Goal: Task Accomplishment & Management: Manage account settings

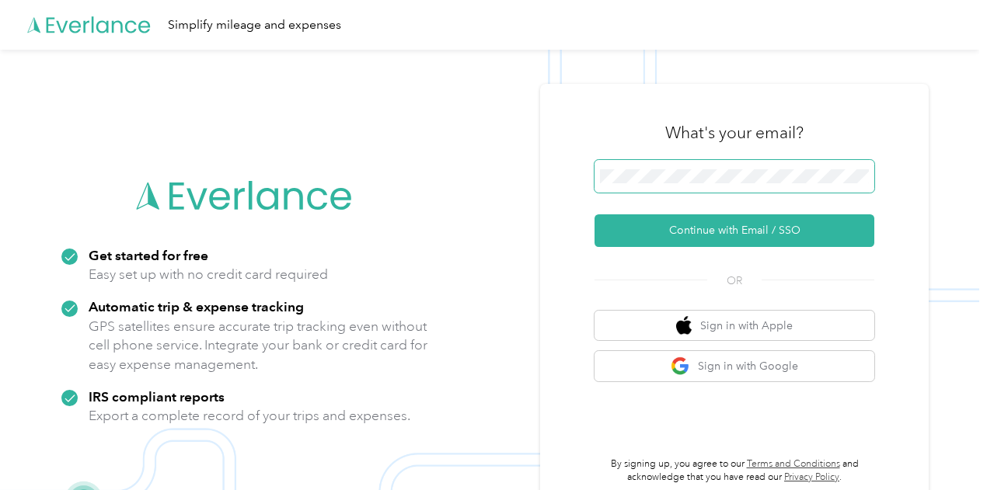
click at [594, 214] on button "Continue with Email / SSO" at bounding box center [734, 230] width 280 height 33
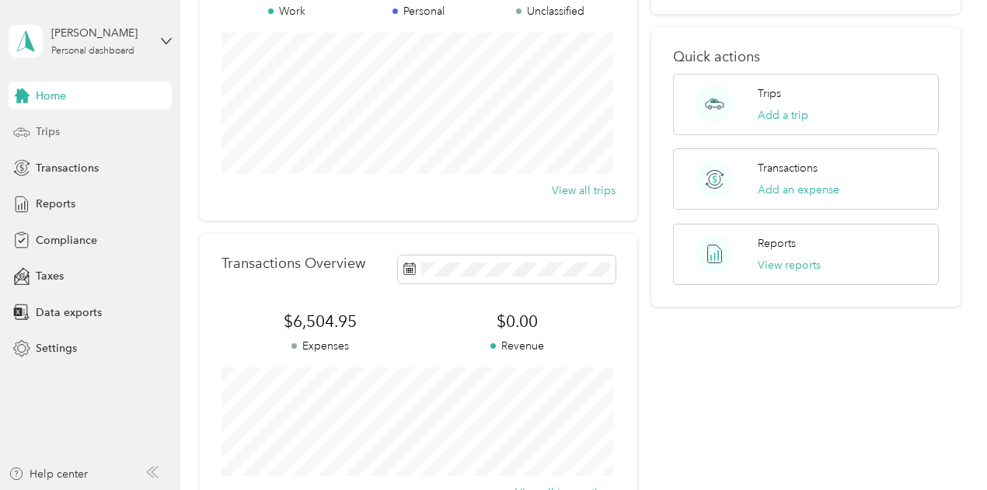
click at [89, 136] on div "Trips" at bounding box center [90, 132] width 163 height 28
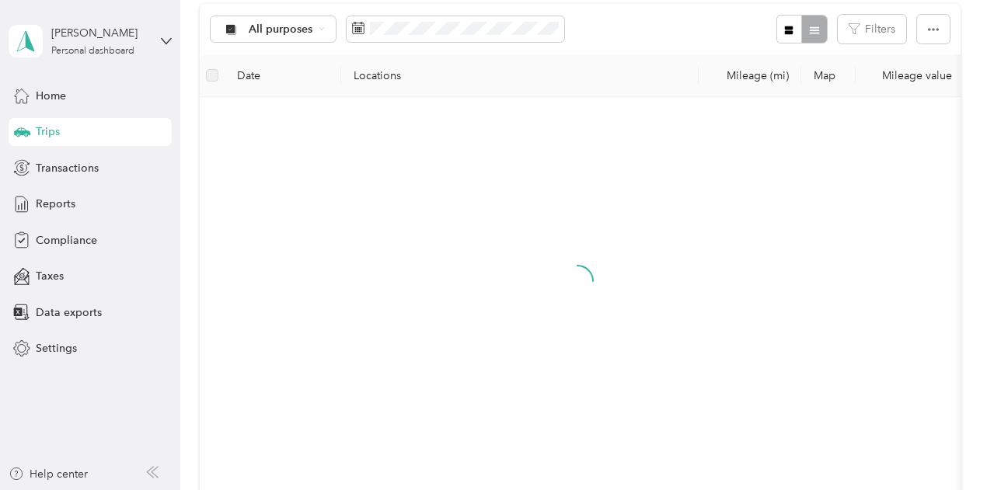
scroll to position [169, 0]
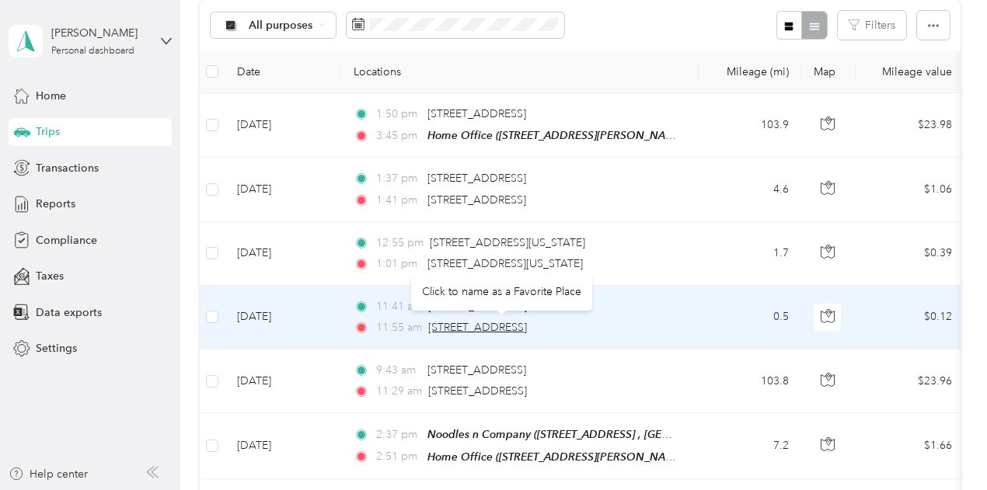
click at [527, 329] on span "[STREET_ADDRESS]" at bounding box center [477, 327] width 99 height 13
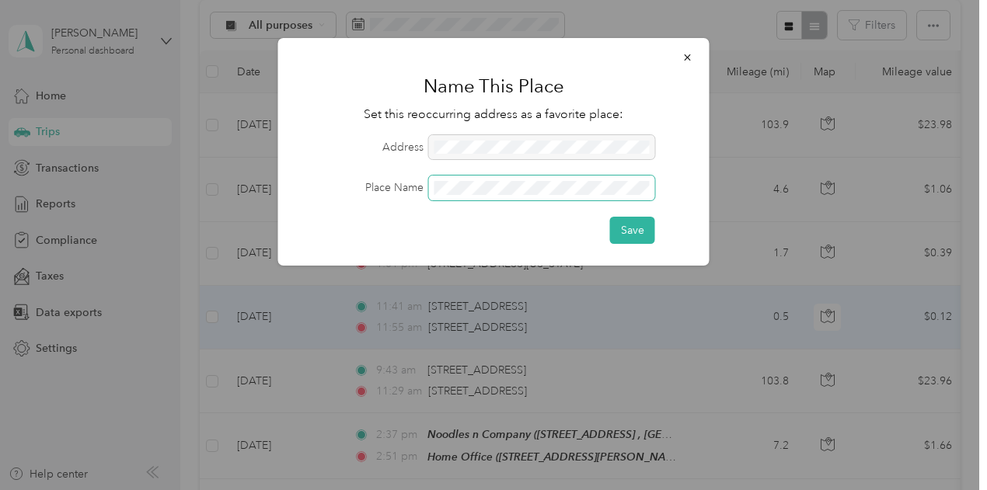
click at [610, 217] on button "Save" at bounding box center [632, 230] width 45 height 27
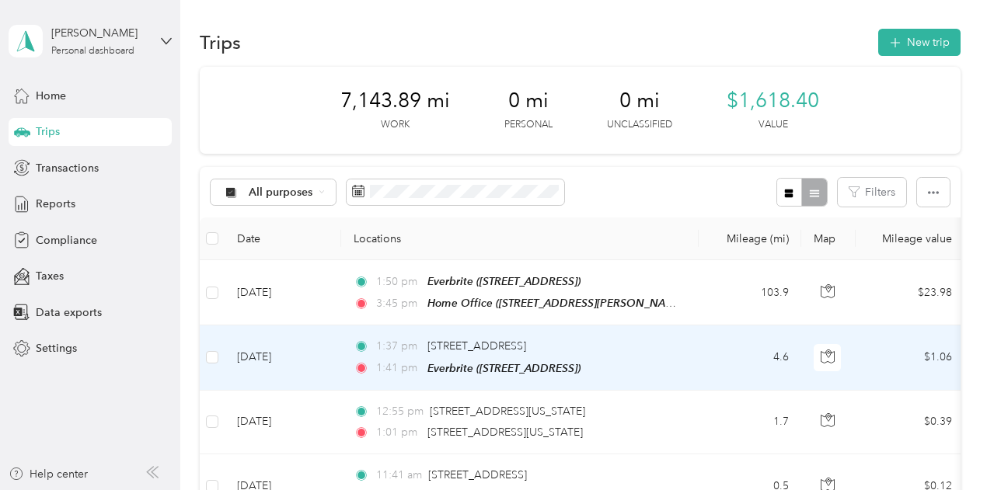
scroll to position [0, 0]
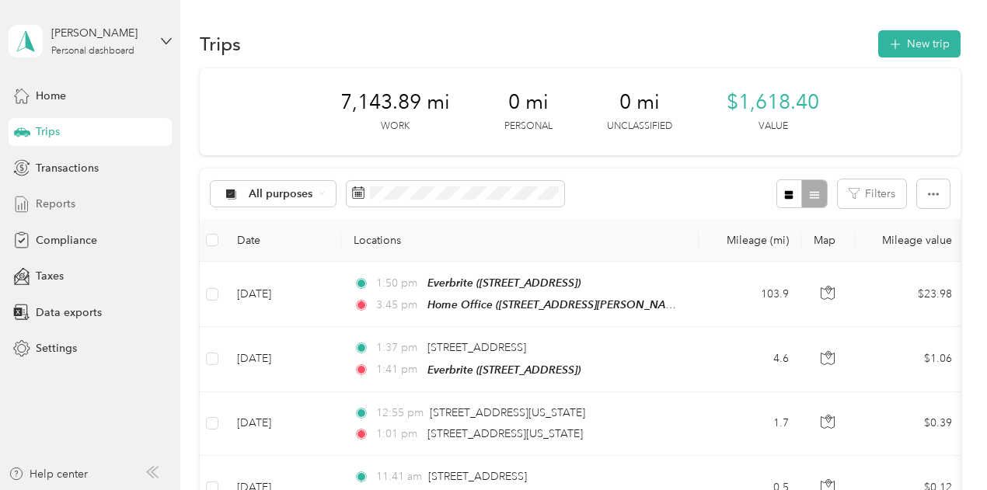
click at [79, 211] on div "Reports" at bounding box center [90, 204] width 163 height 28
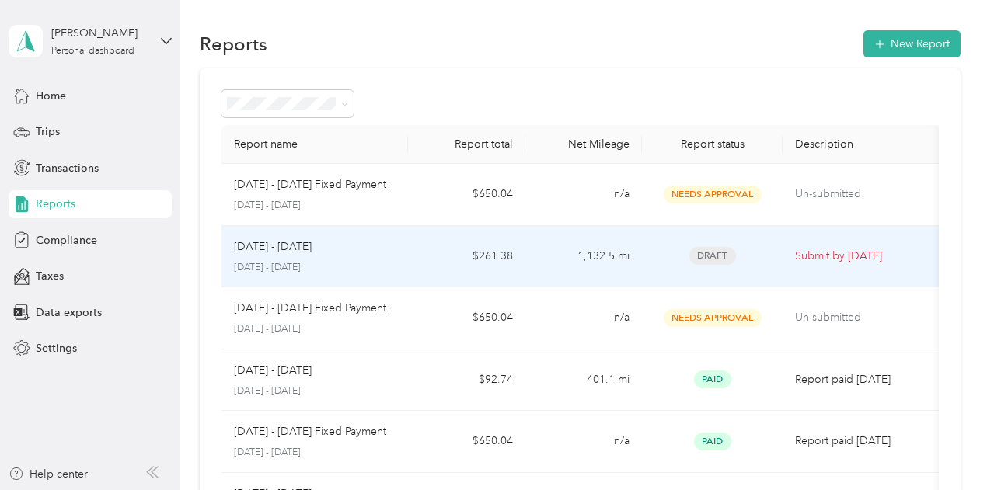
click at [337, 243] on div "Aug 1 - 31, 2025" at bounding box center [315, 246] width 162 height 17
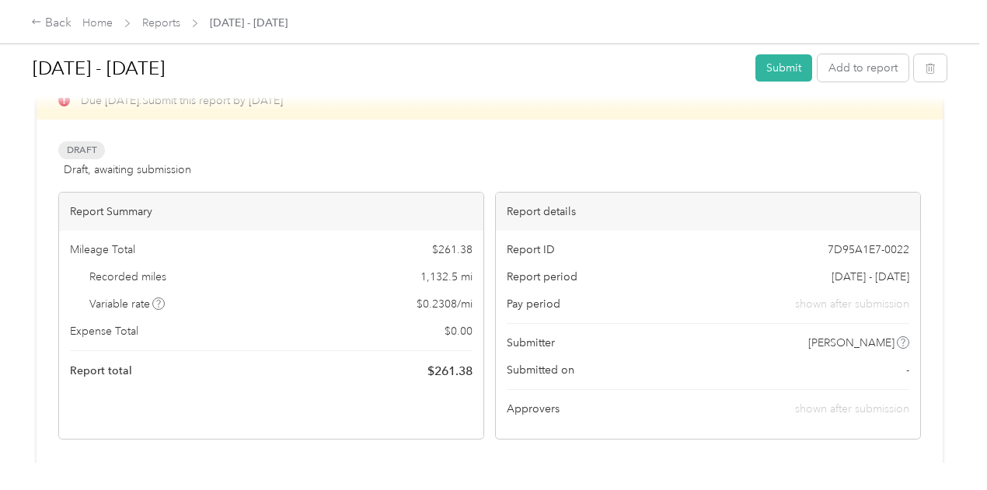
scroll to position [38, 0]
click at [773, 66] on button "Submit" at bounding box center [783, 67] width 57 height 27
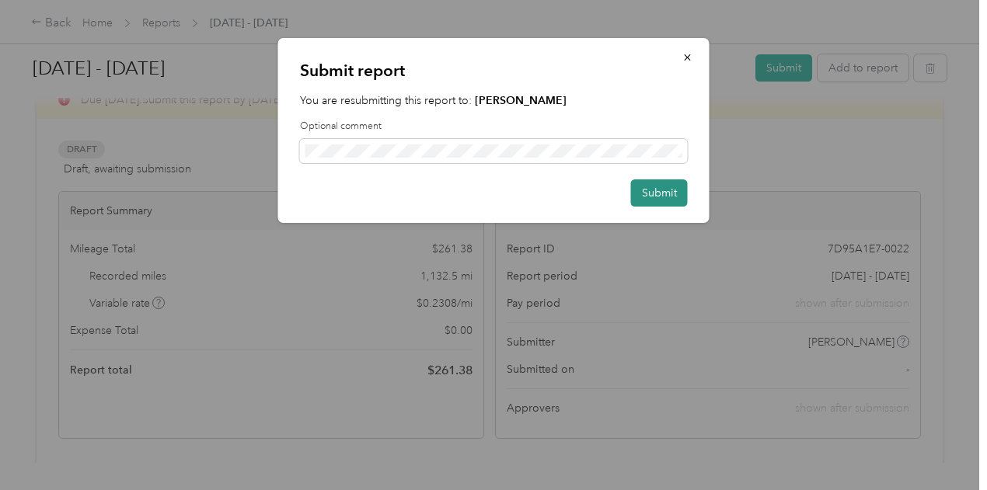
click at [645, 195] on button "Submit" at bounding box center [659, 192] width 57 height 27
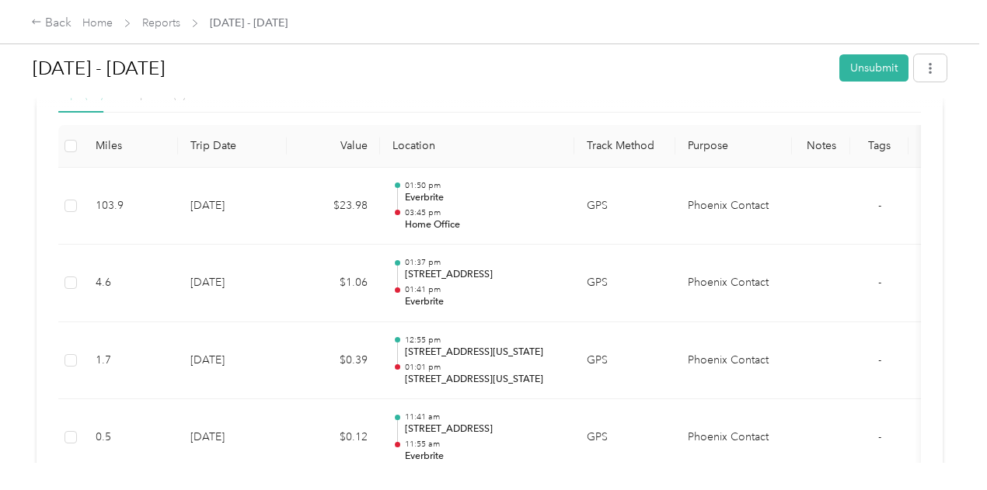
scroll to position [0, 0]
